Goal: Transaction & Acquisition: Book appointment/travel/reservation

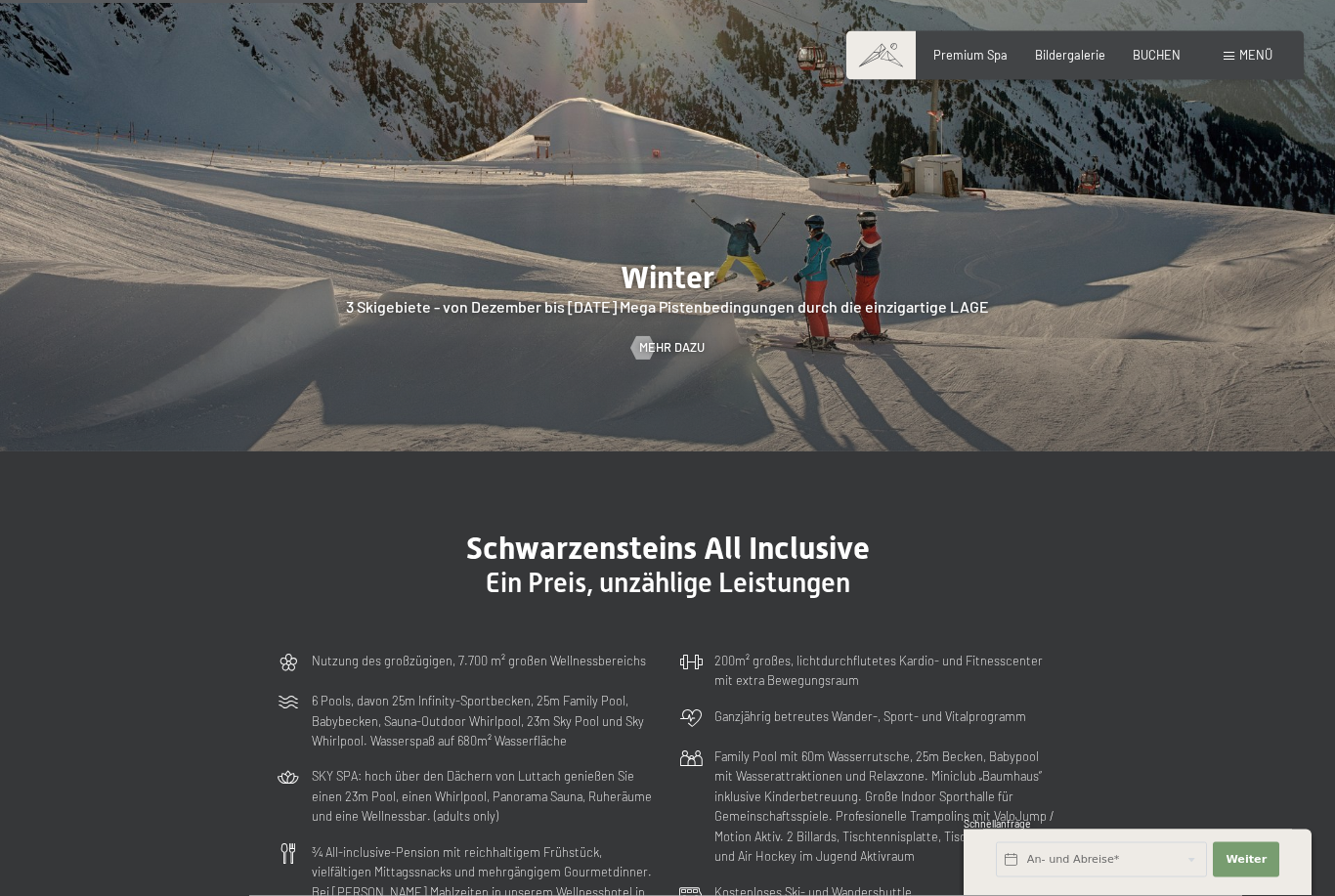
scroll to position [4406, 0]
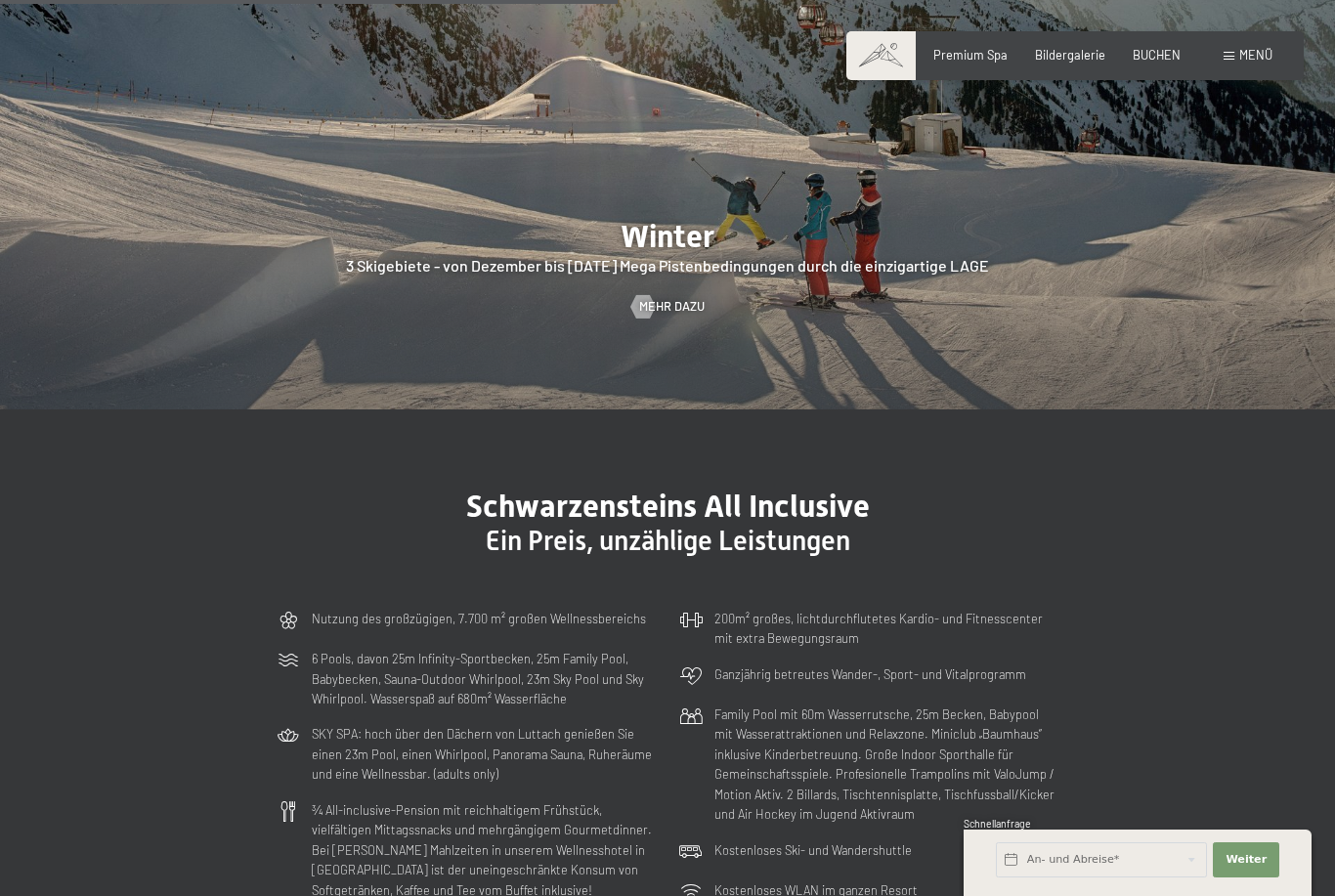
click at [1227, 65] on div "Buchen Anfragen Premium Spa Bildergalerie BUCHEN Menü DE IT EN Gutschein Bilder…" at bounding box center [1075, 56] width 395 height 18
click at [1255, 51] on span "Menü" at bounding box center [1255, 55] width 33 height 16
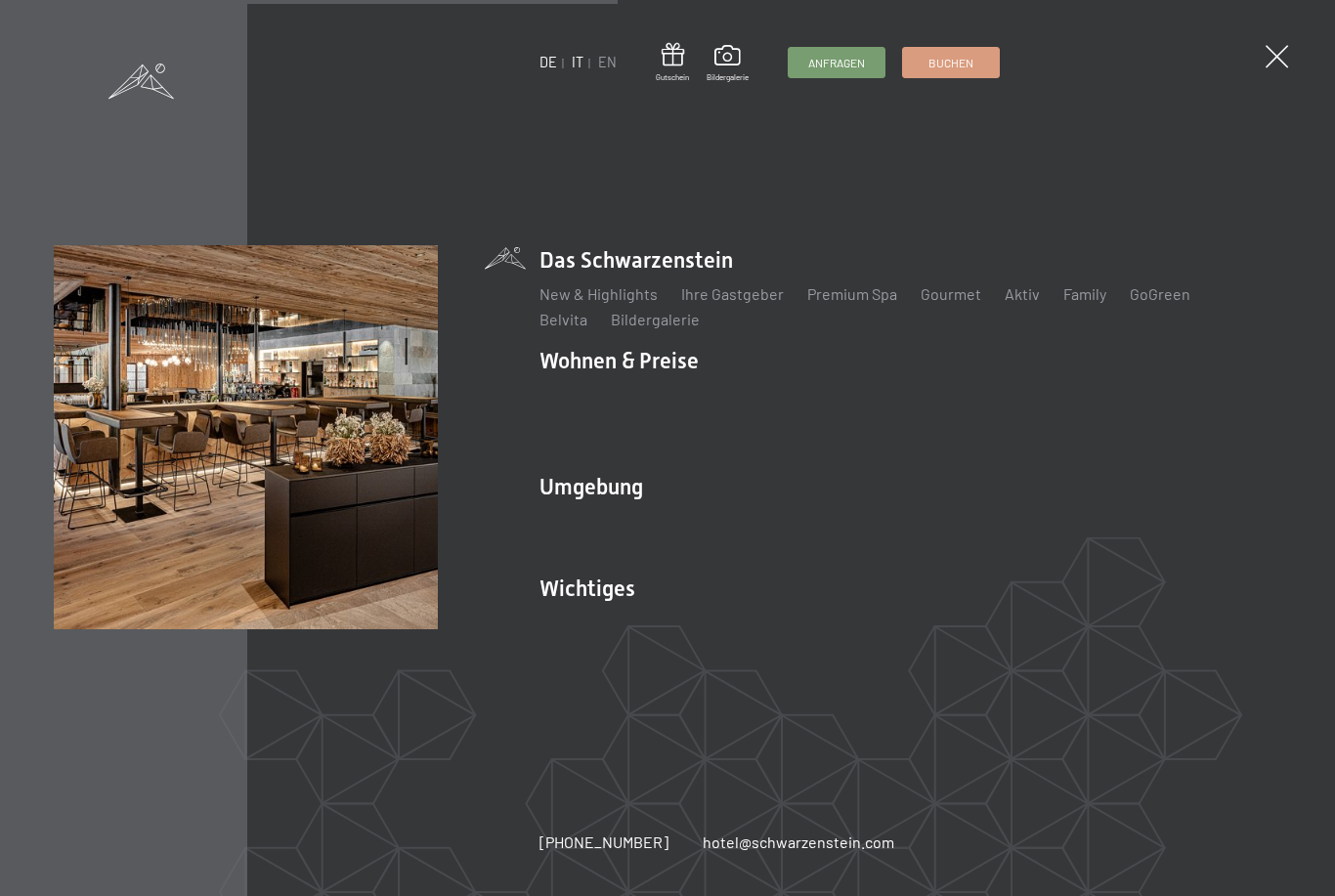
click at [580, 67] on link "IT" at bounding box center [578, 62] width 12 height 17
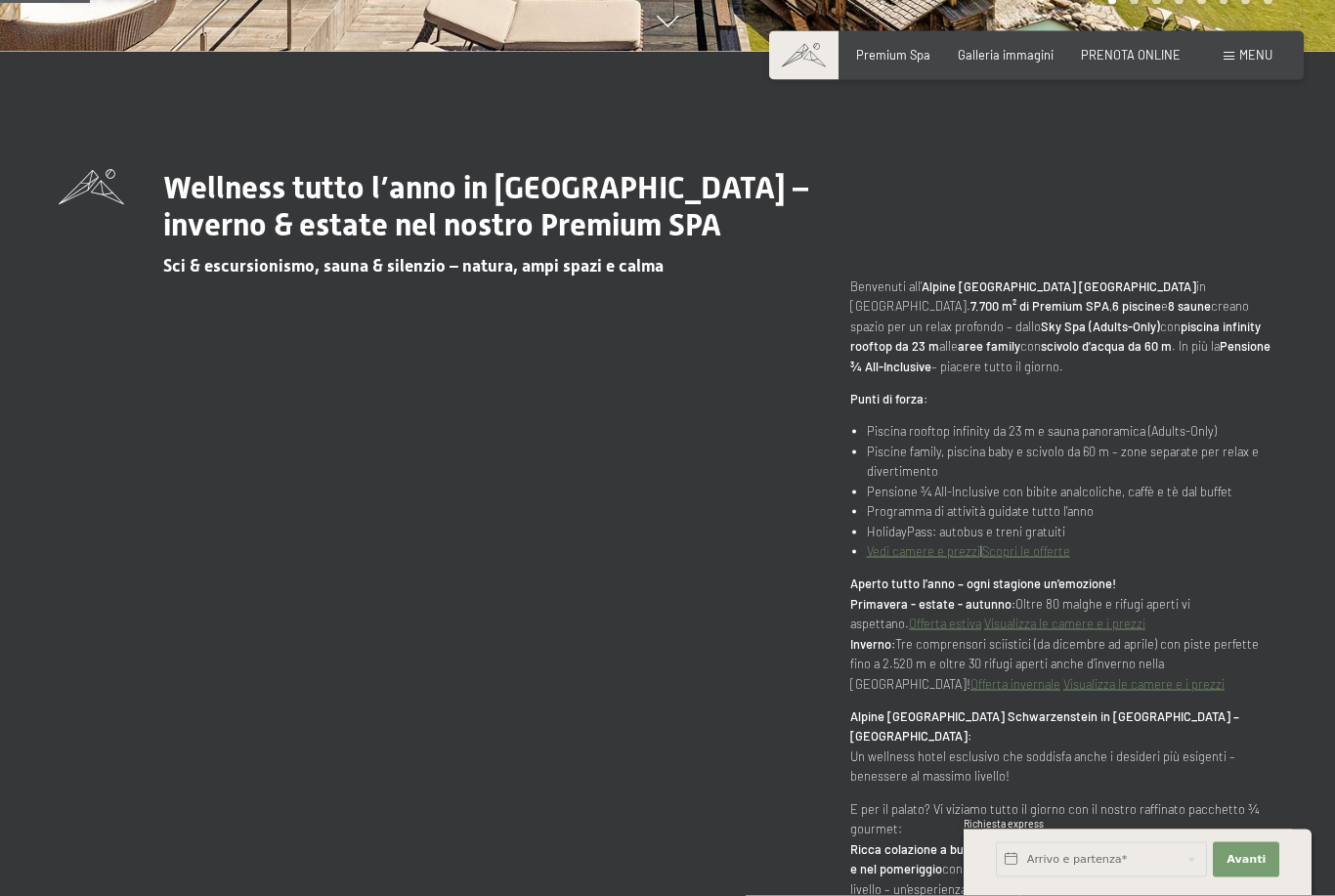
scroll to position [968, 0]
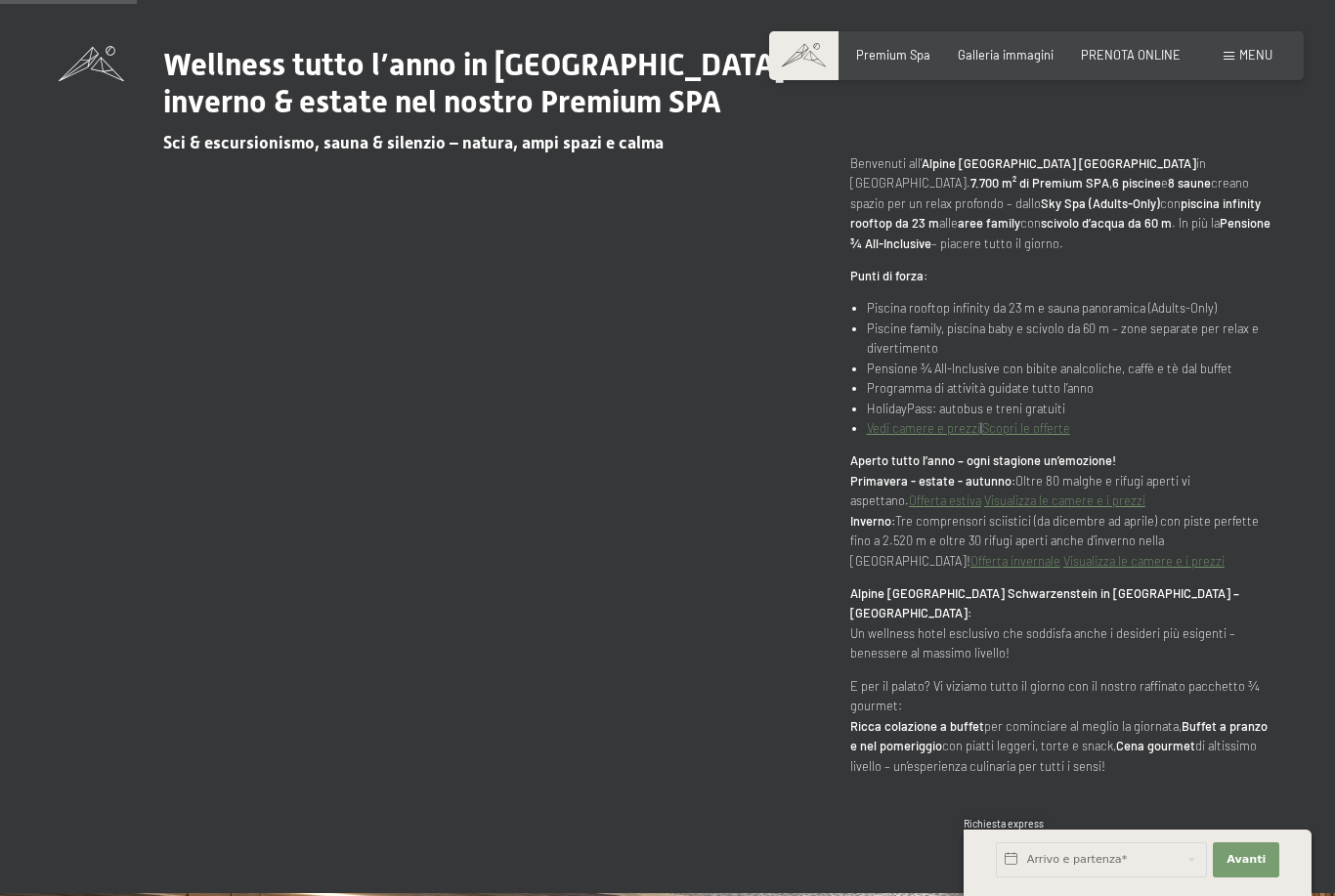
drag, startPoint x: 961, startPoint y: 487, endPoint x: 961, endPoint y: 471, distance: 16.0
click at [961, 436] on link "Vedi camere e prezzi" at bounding box center [922, 428] width 113 height 16
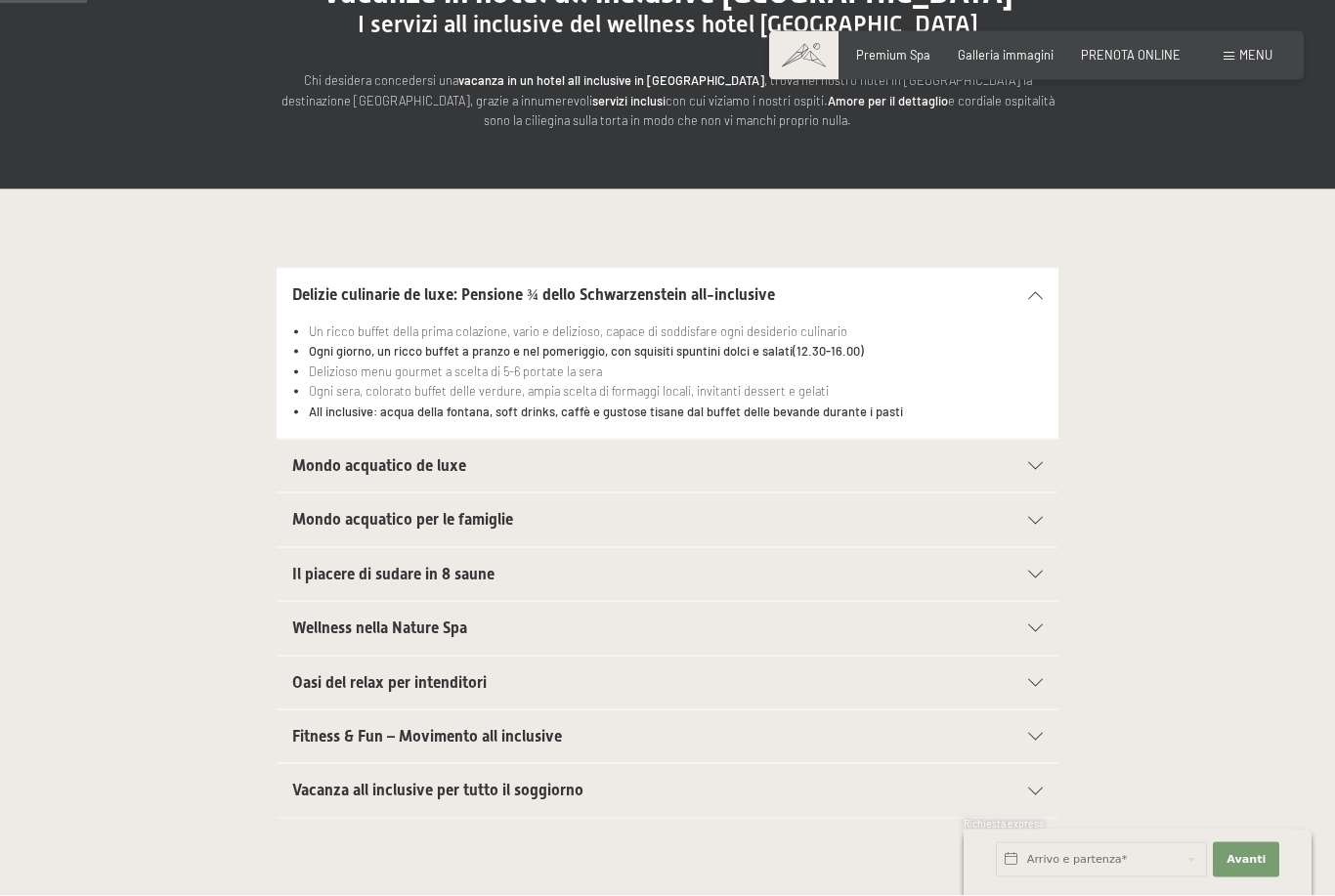
scroll to position [274, 0]
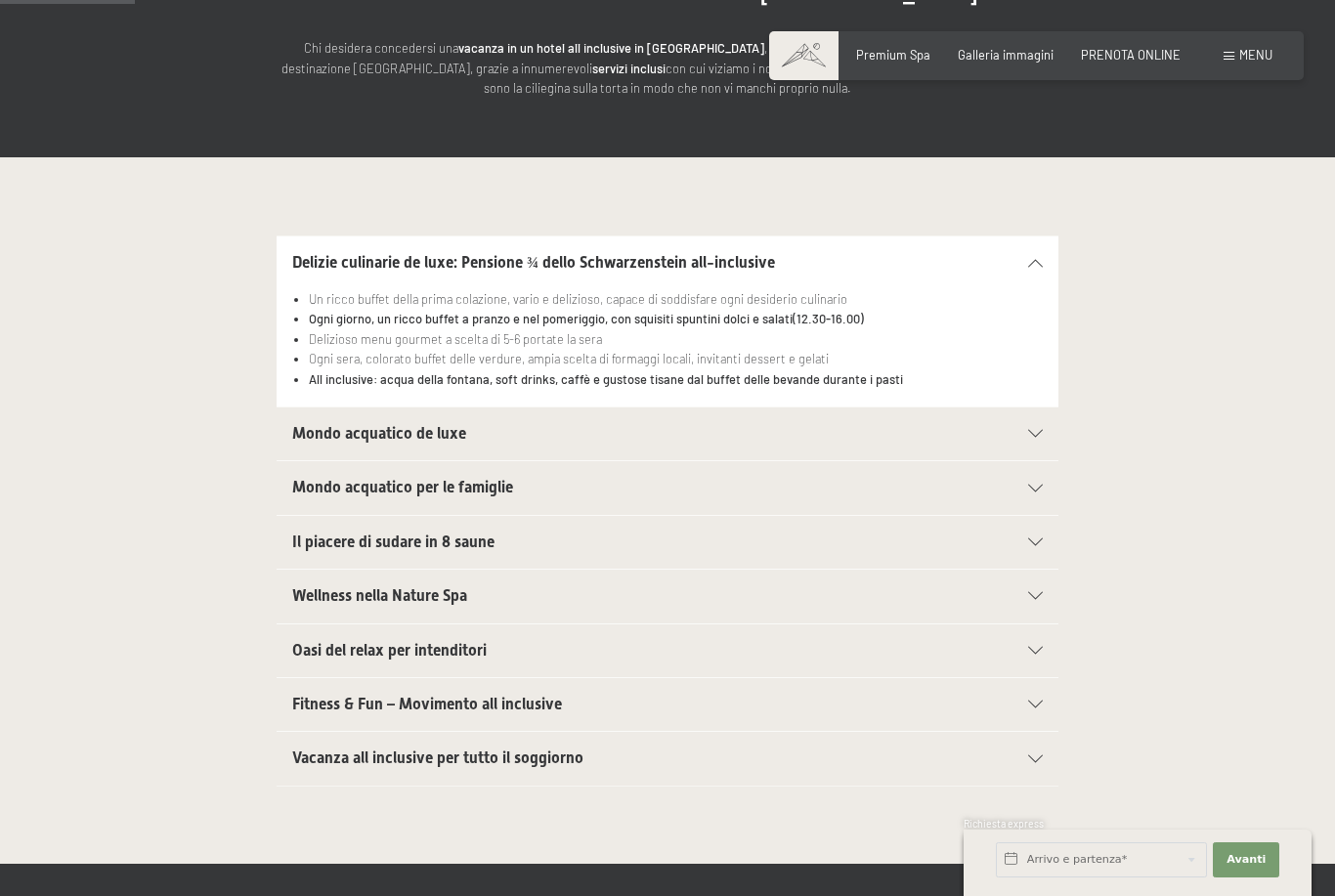
click at [666, 605] on div "Wellness nella Nature Spa" at bounding box center [667, 596] width 751 height 53
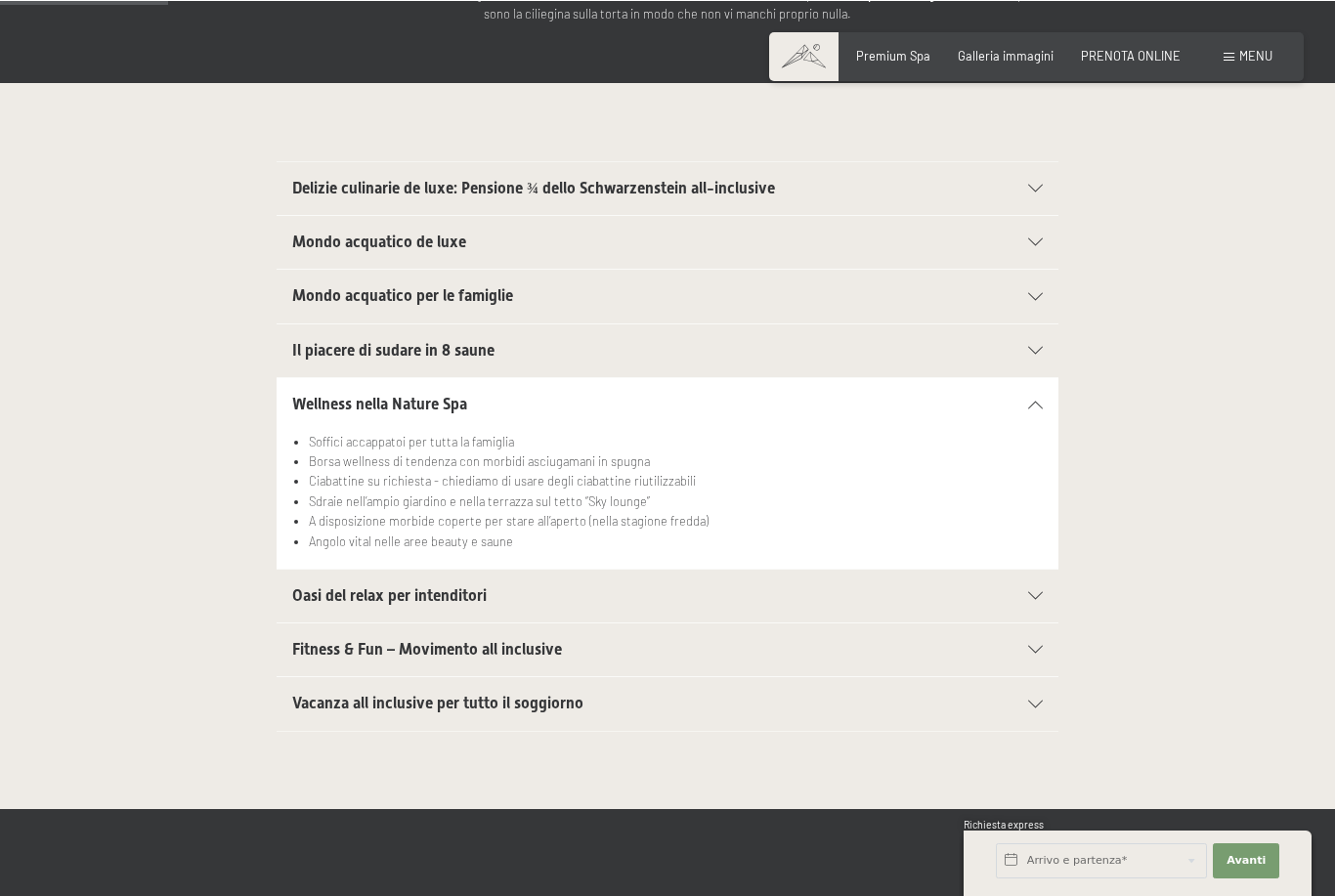
scroll to position [344, 0]
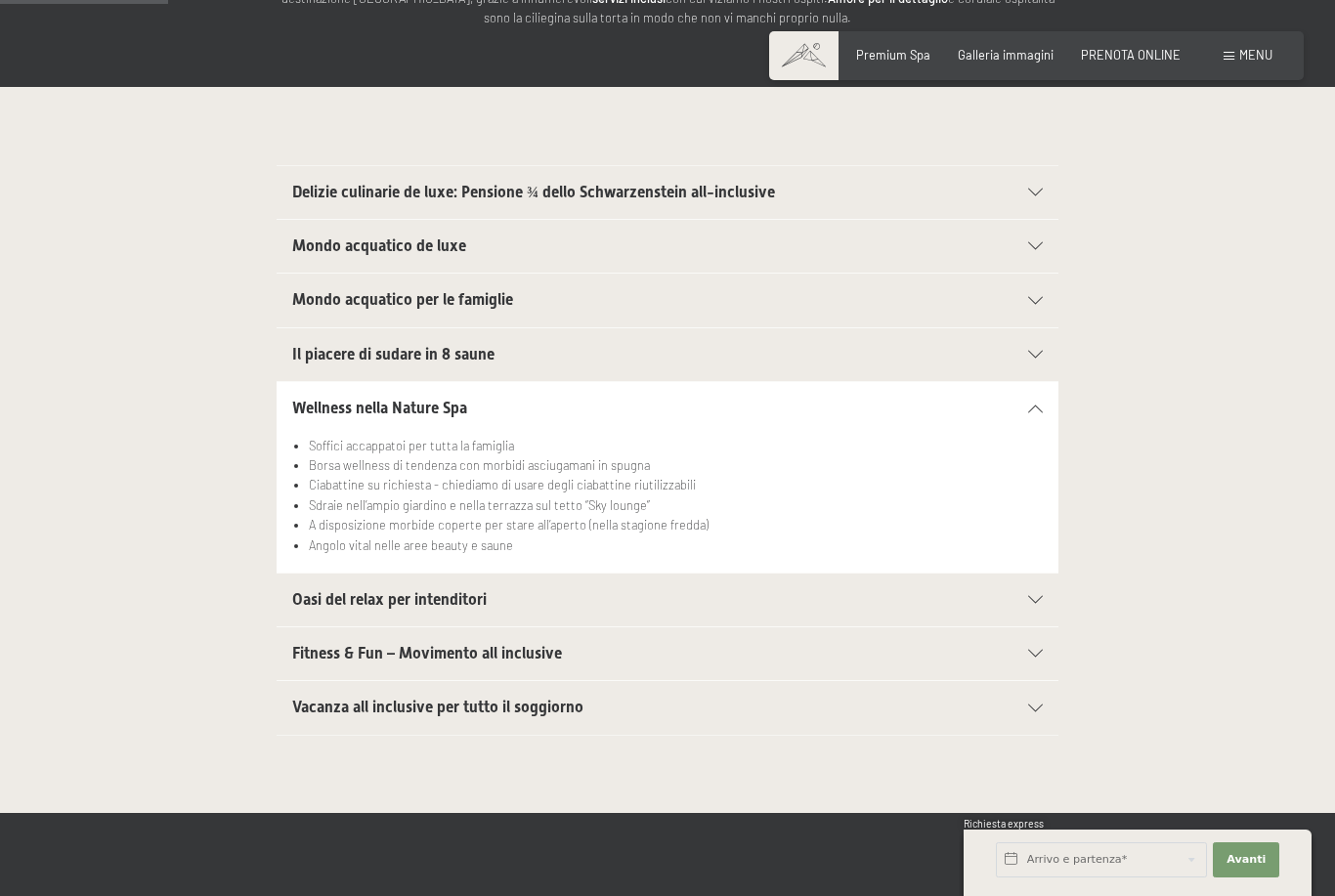
click at [992, 65] on div "Prenotazione Richiesta Premium Spa Galleria immagini PRENOTA ONLINE Menu DE IT …" at bounding box center [1036, 56] width 472 height 18
click at [1000, 55] on span "Galleria immagini" at bounding box center [1005, 52] width 95 height 16
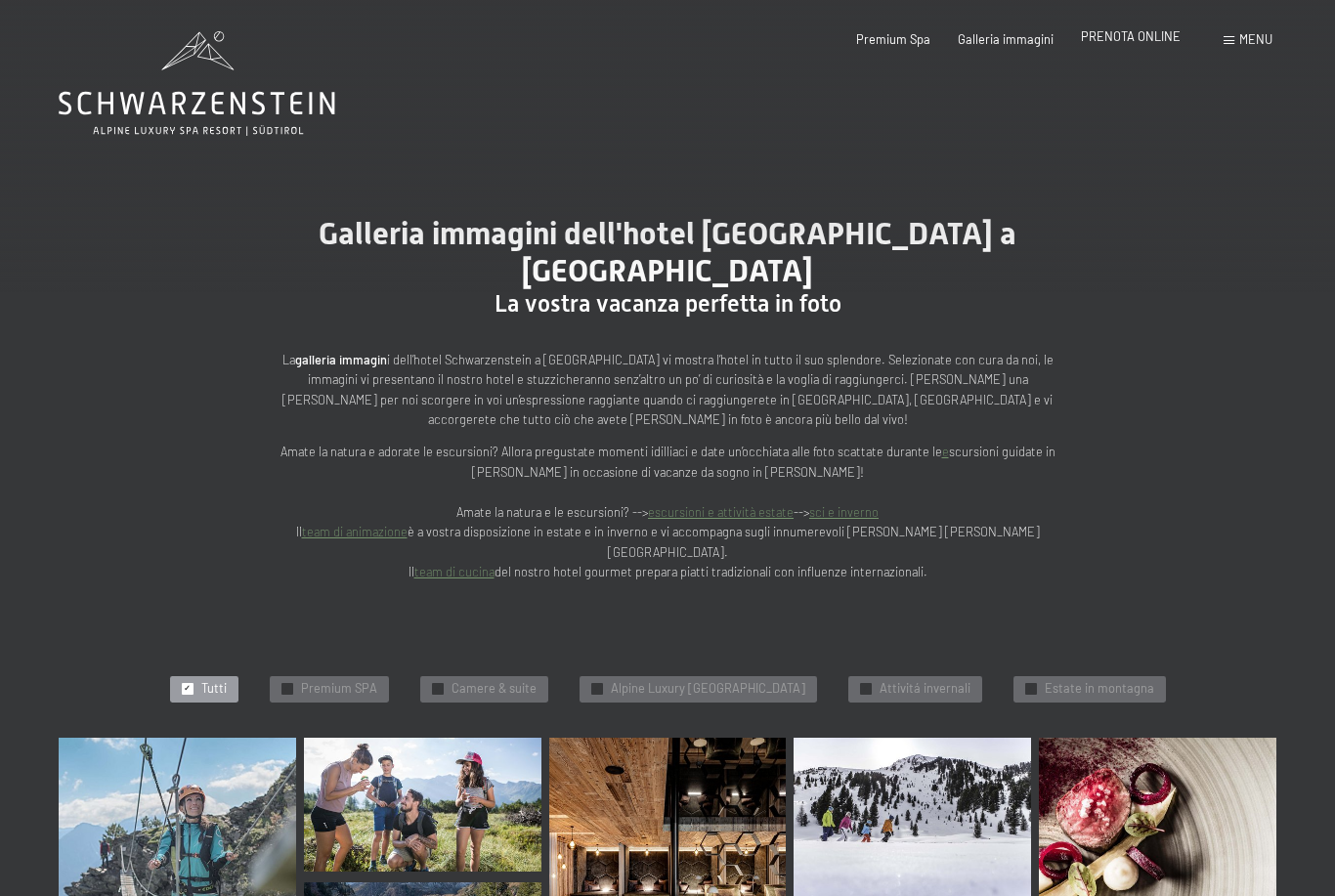
click at [1144, 41] on span "PRENOTA ONLINE" at bounding box center [1130, 36] width 99 height 16
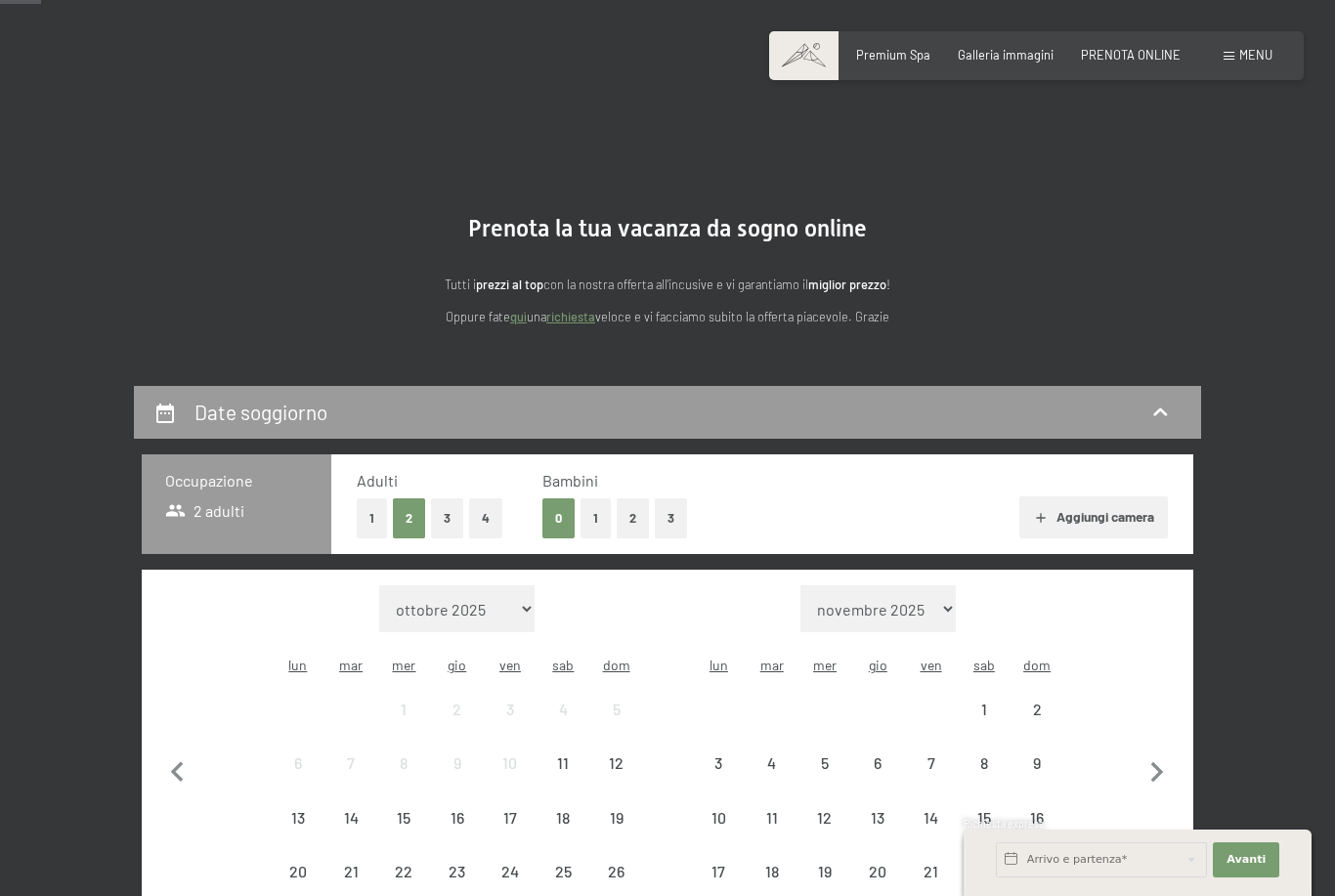
scroll to position [78, 0]
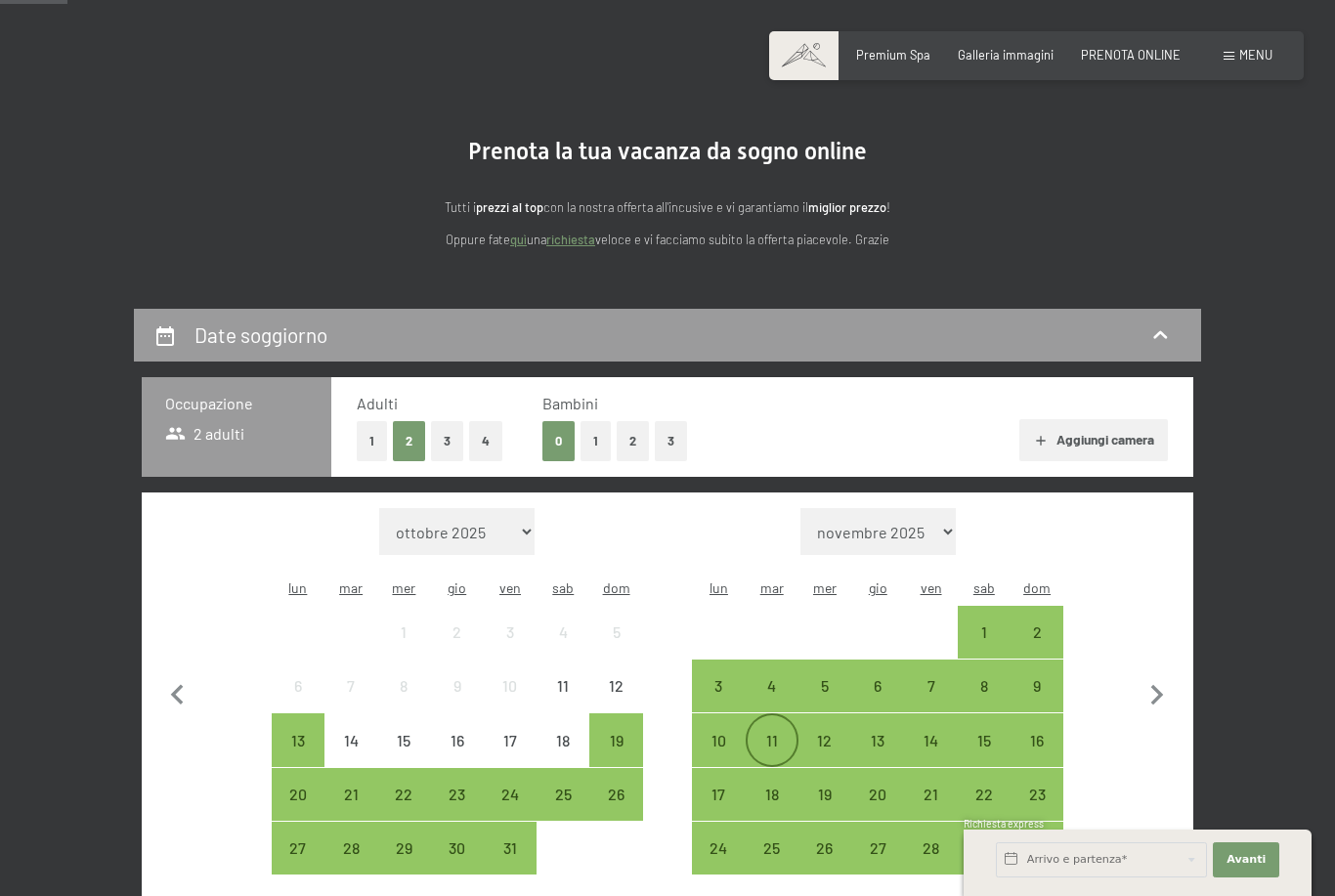
click at [779, 733] on div "11" at bounding box center [772, 757] width 49 height 49
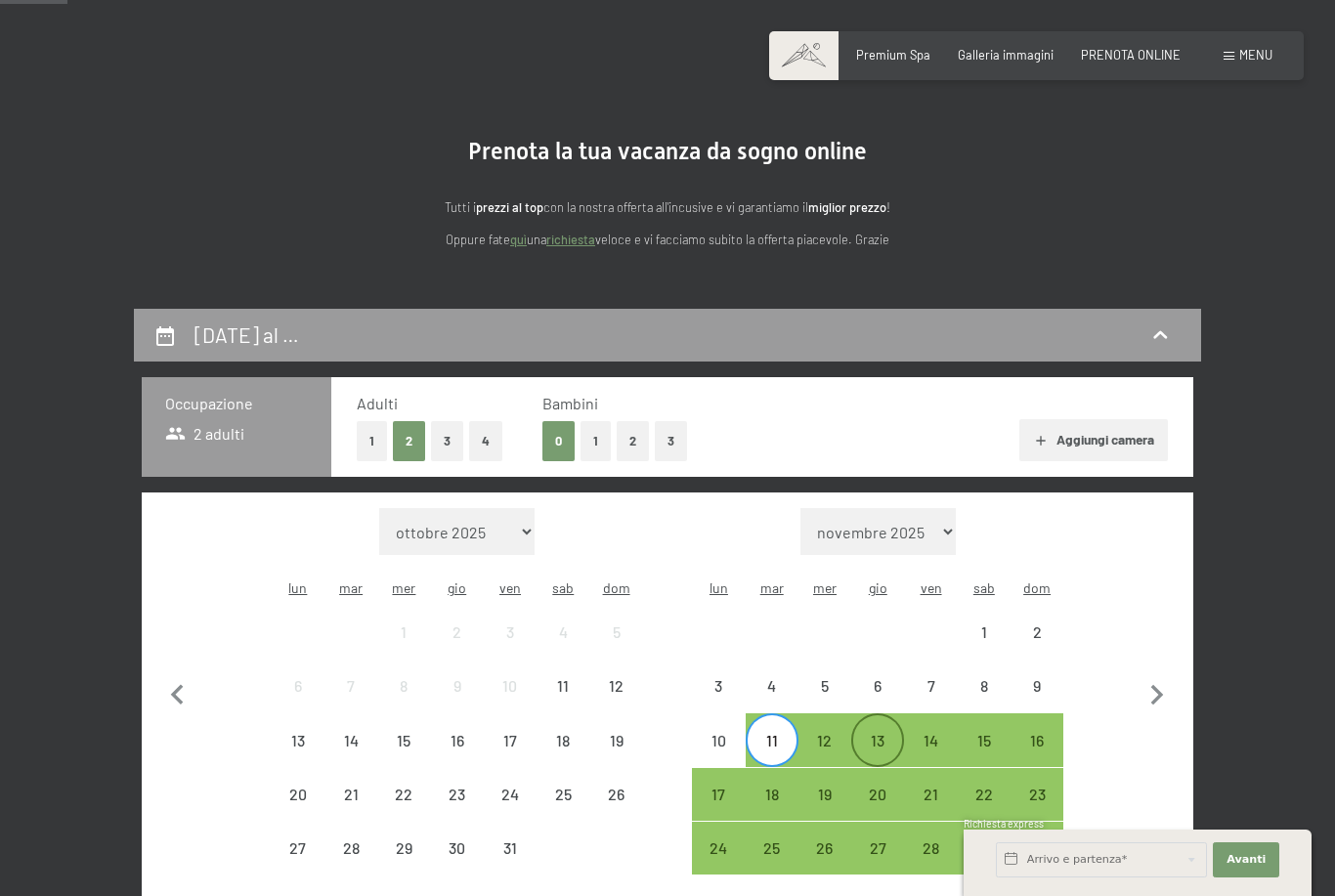
click at [879, 733] on div "13" at bounding box center [877, 757] width 49 height 49
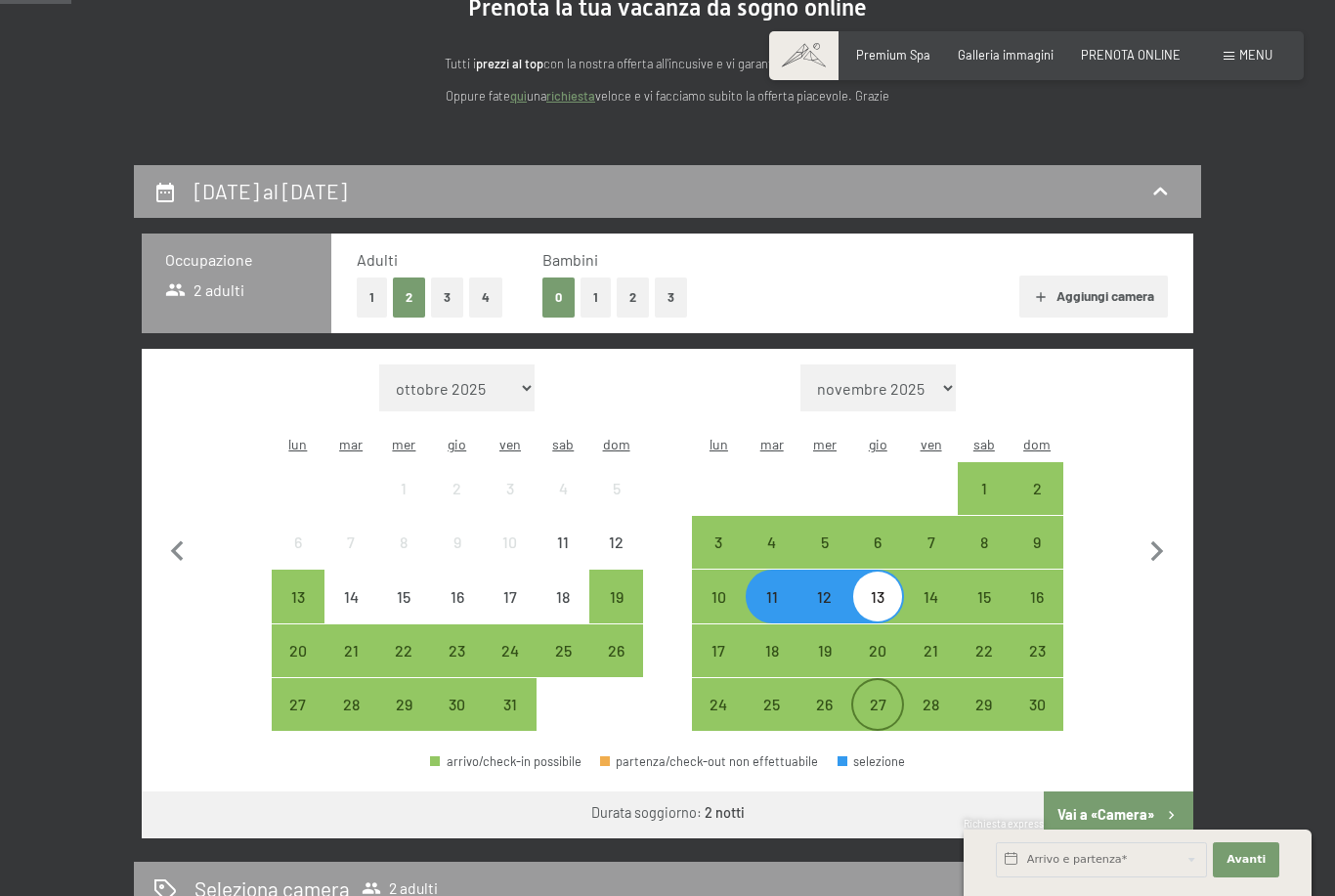
scroll to position [222, 0]
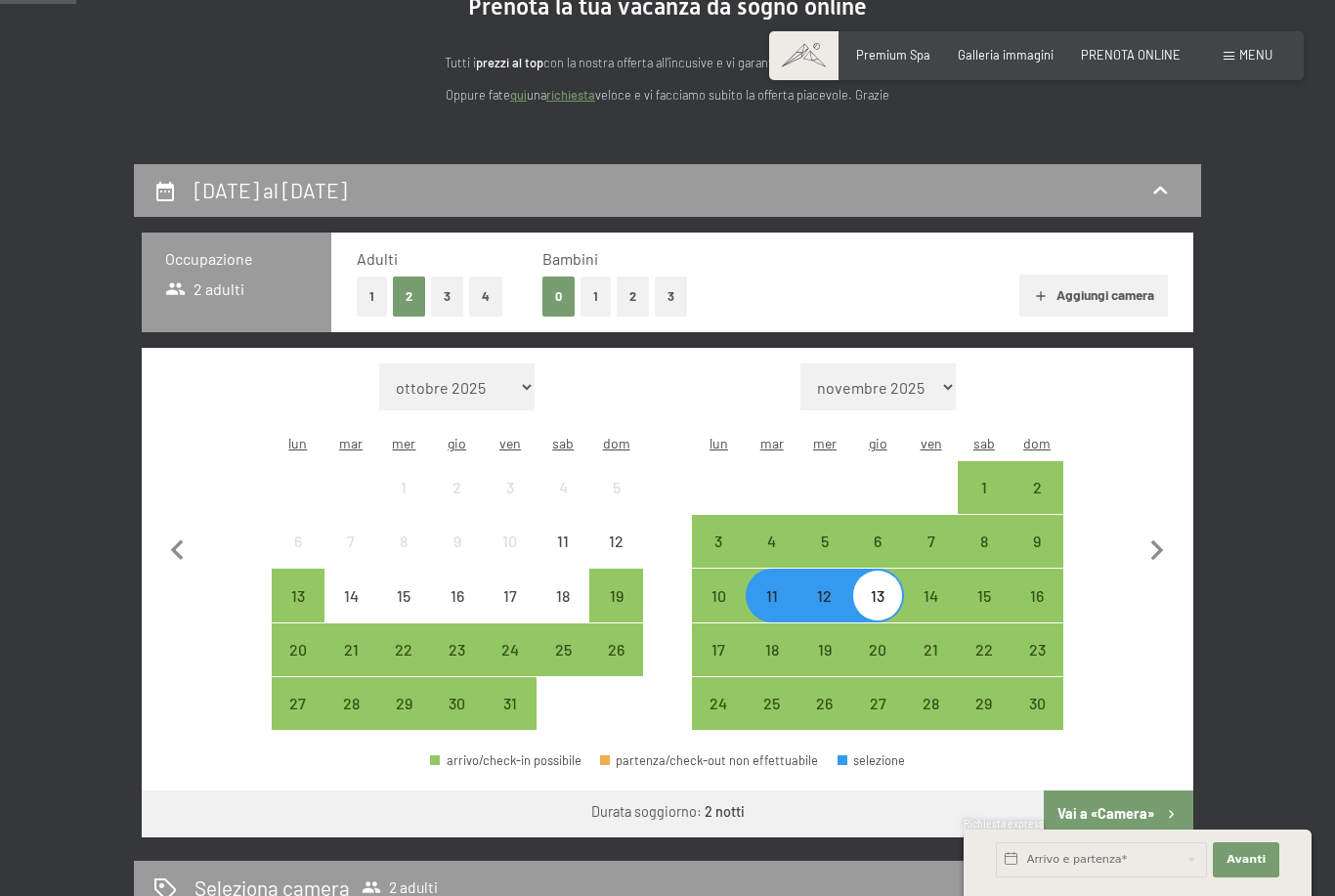
drag, startPoint x: 1101, startPoint y: 801, endPoint x: 1101, endPoint y: 639, distance: 162.0
click at [1101, 801] on button "Vai a «Camera»" at bounding box center [1118, 814] width 149 height 47
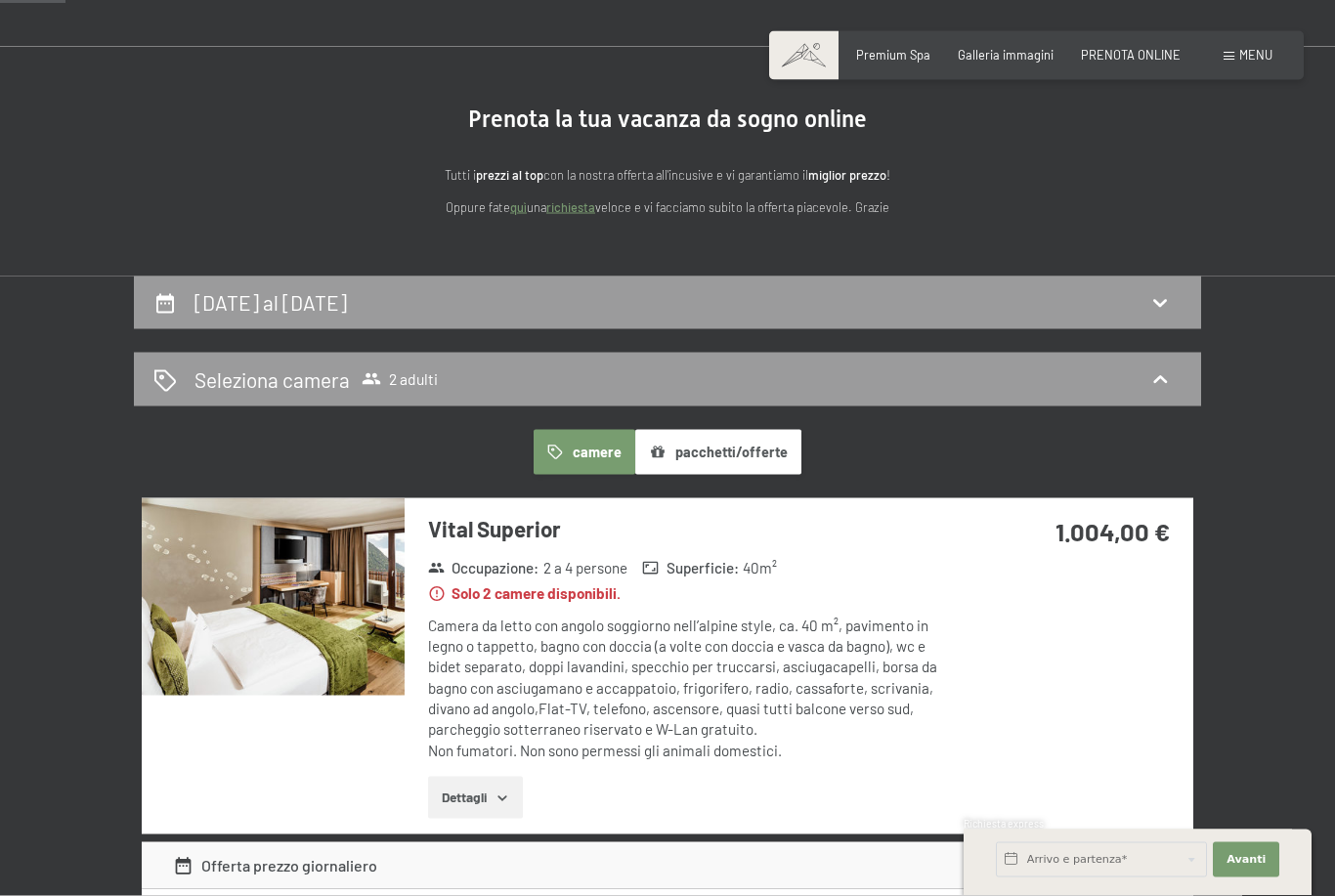
scroll to position [0, 0]
